Goal: Register for event/course

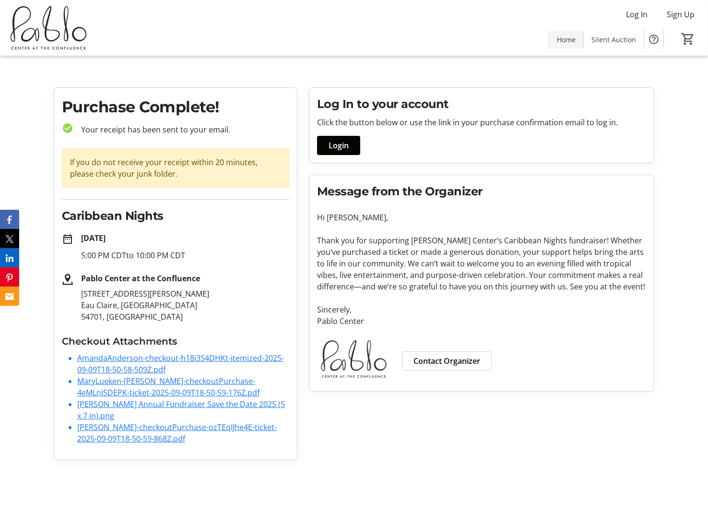
click at [569, 38] on span "Home" at bounding box center [566, 40] width 19 height 10
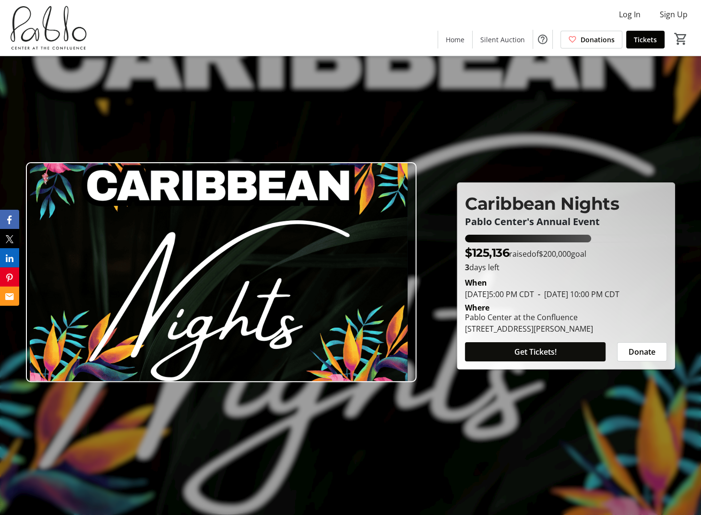
click at [535, 354] on span "Get Tickets!" at bounding box center [535, 352] width 42 height 12
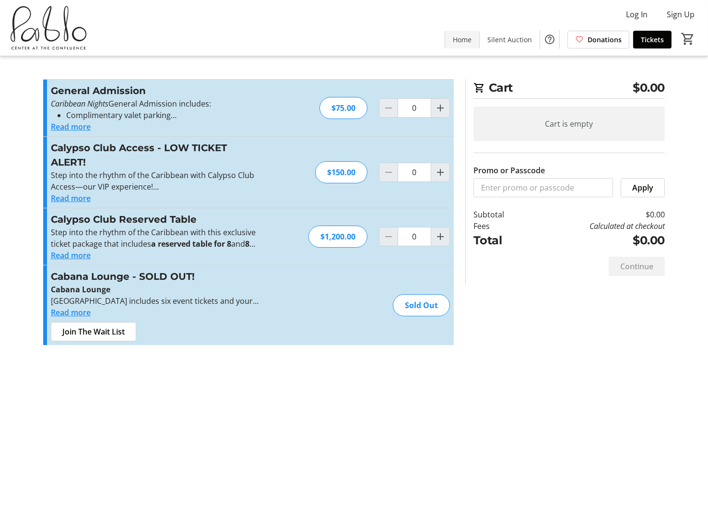
click at [460, 41] on span "Home" at bounding box center [462, 40] width 19 height 10
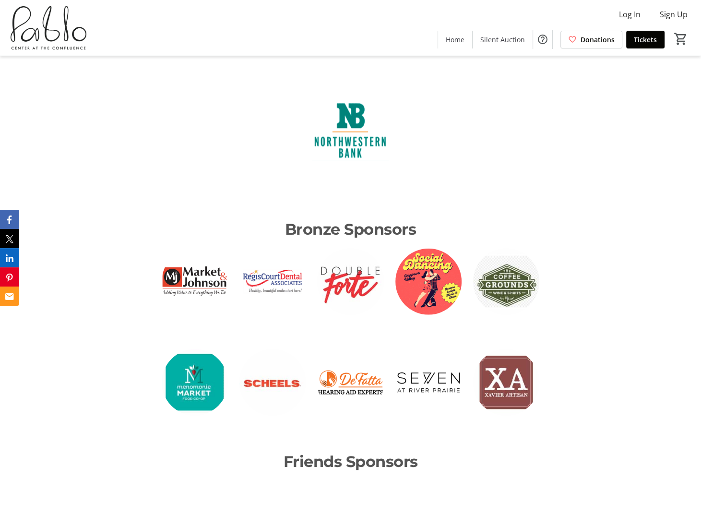
scroll to position [1870, 0]
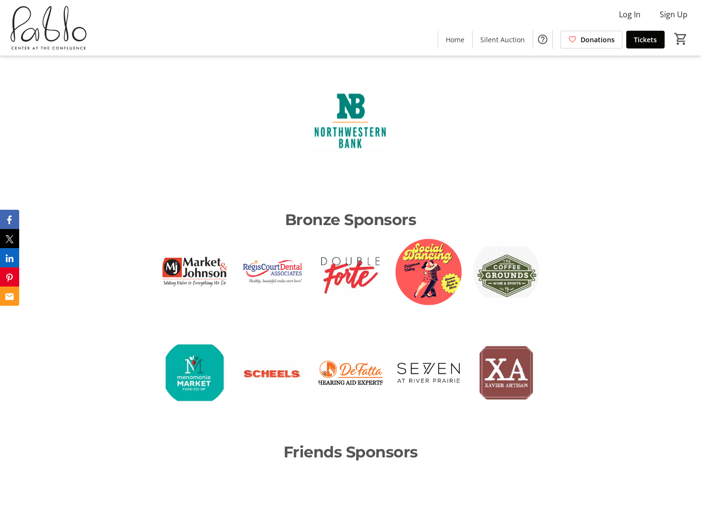
scroll to position [1918, 0]
